Goal: Task Accomplishment & Management: Use online tool/utility

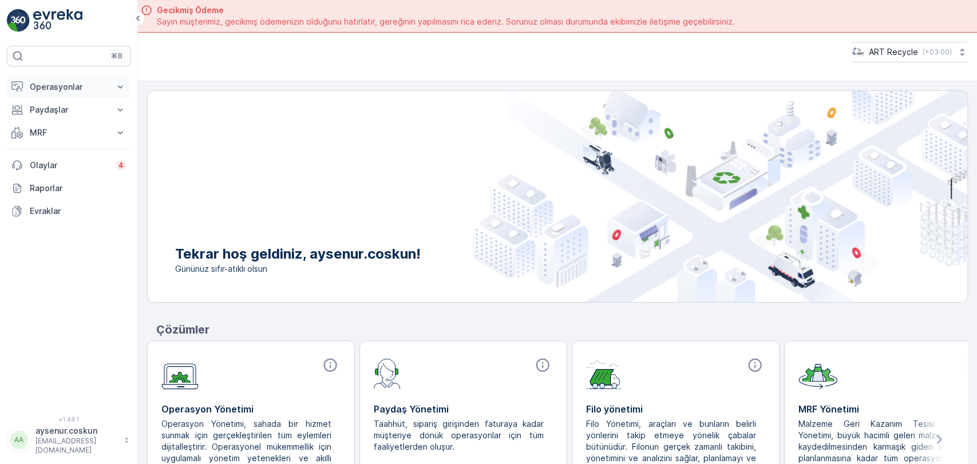
click at [87, 84] on p "Operasyonlar" at bounding box center [69, 86] width 78 height 11
click at [82, 120] on link "Planlama" at bounding box center [78, 122] width 106 height 16
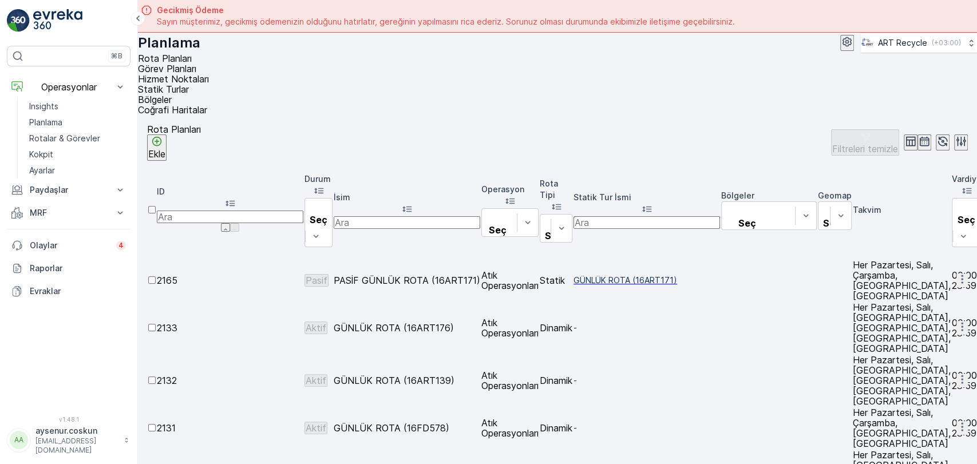
click at [209, 75] on span "Hizmet Noktaları" at bounding box center [173, 78] width 71 height 11
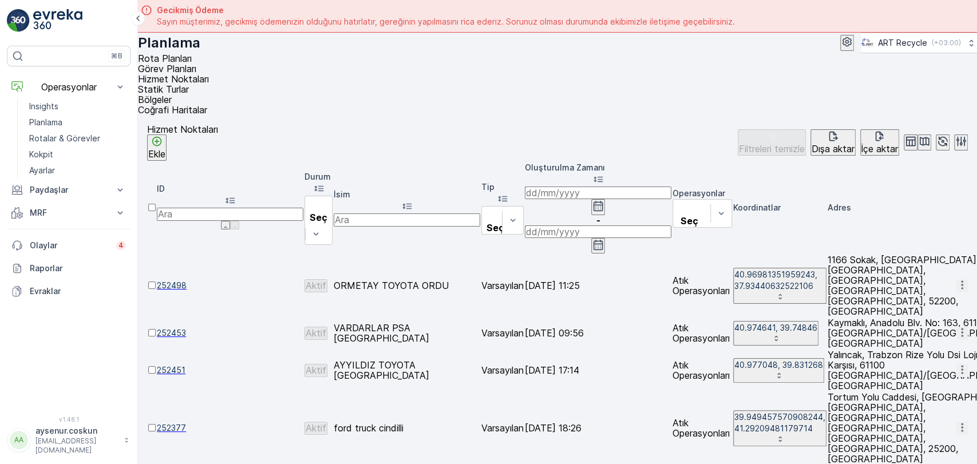
click at [438, 213] on input "text" at bounding box center [407, 219] width 146 height 13
type input "mars"
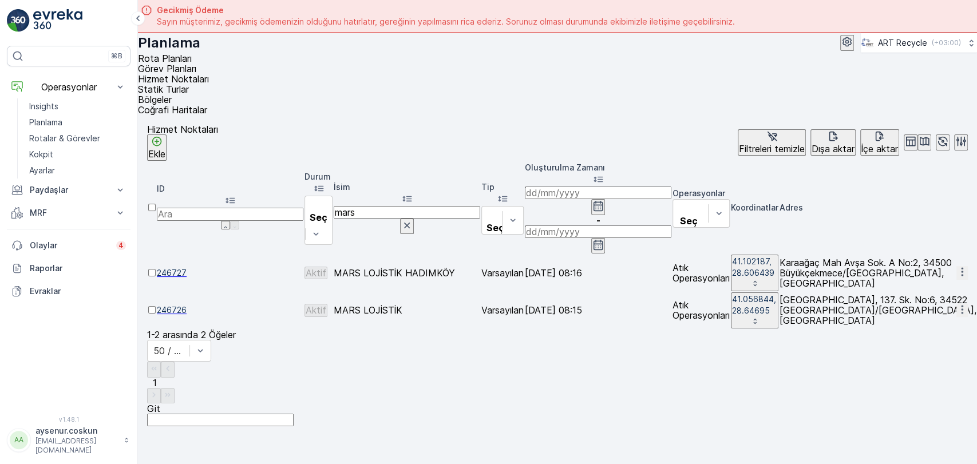
click at [956, 266] on icon "button" at bounding box center [961, 271] width 11 height 11
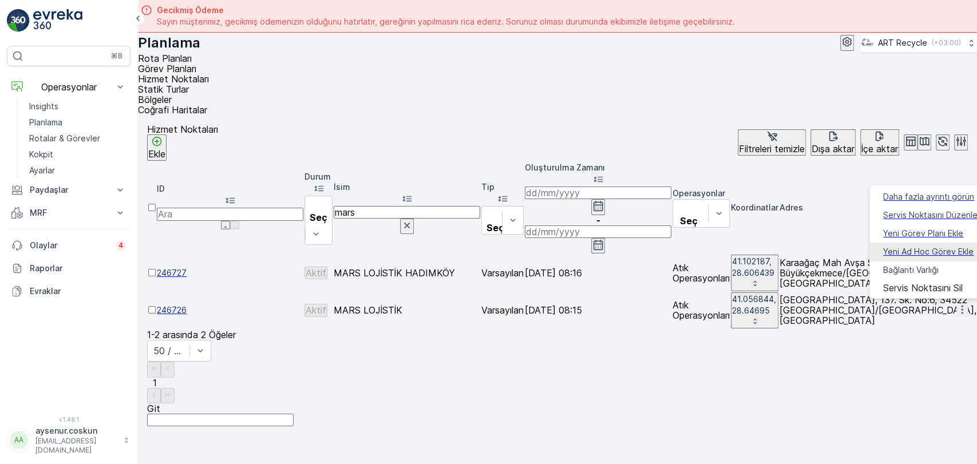
click at [930, 248] on span "Yeni Ad Hoc Görev Ekle" at bounding box center [928, 251] width 90 height 11
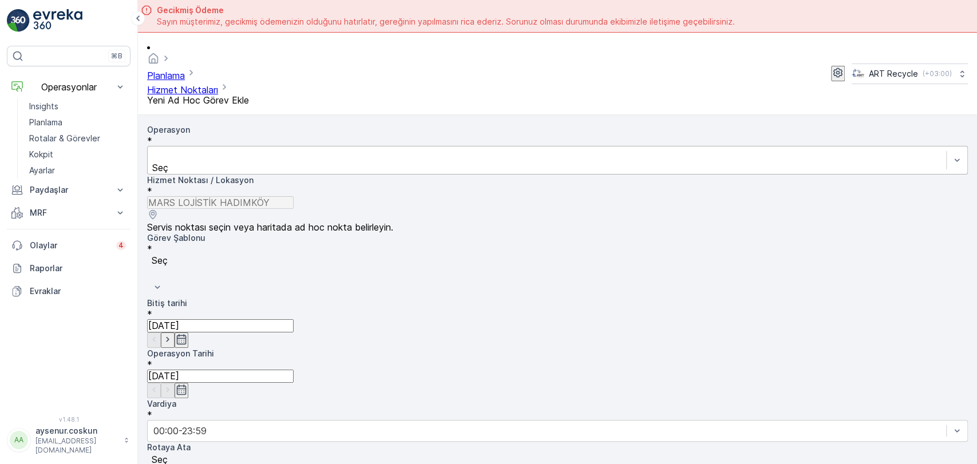
click at [311, 149] on div at bounding box center [546, 155] width 787 height 13
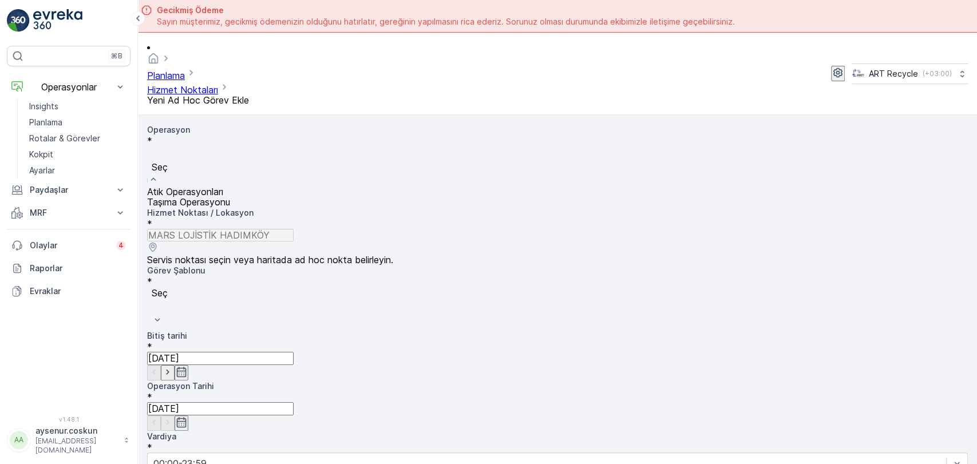
click at [286, 187] on div "Atık Operasyonları" at bounding box center [557, 192] width 820 height 10
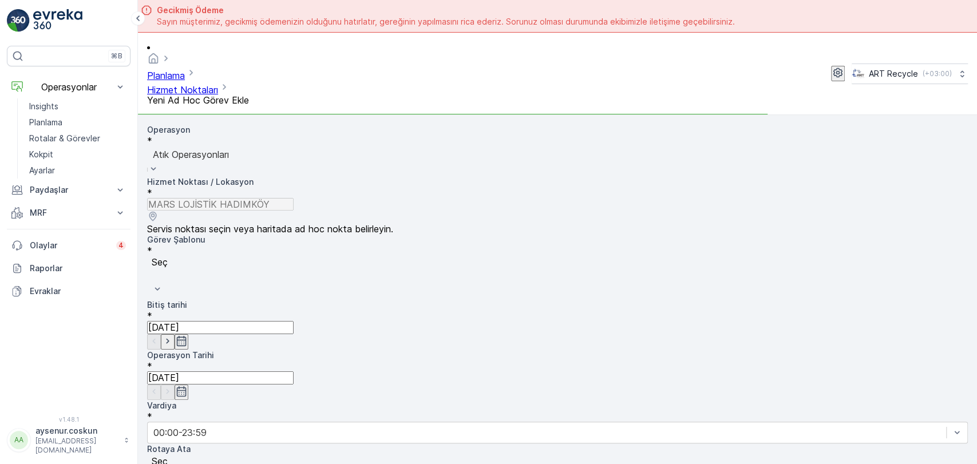
click at [280, 256] on div "Seç" at bounding box center [557, 277] width 820 height 43
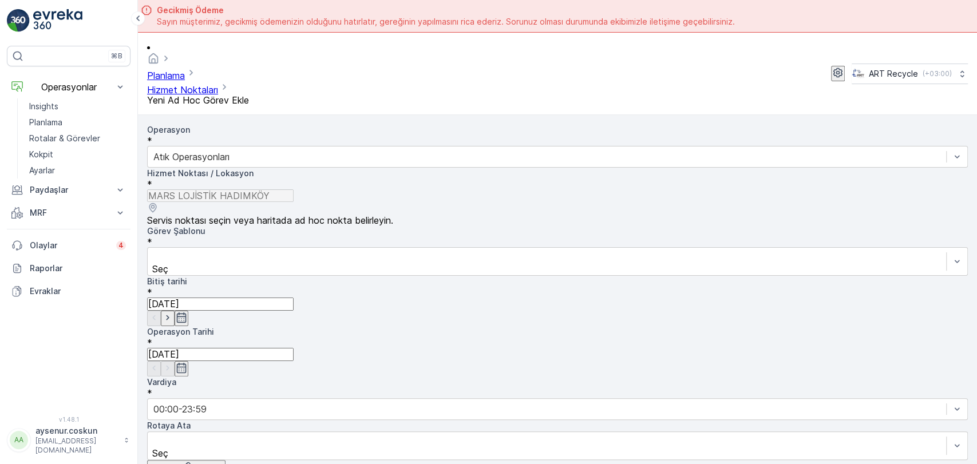
click at [280, 250] on div at bounding box center [546, 256] width 787 height 13
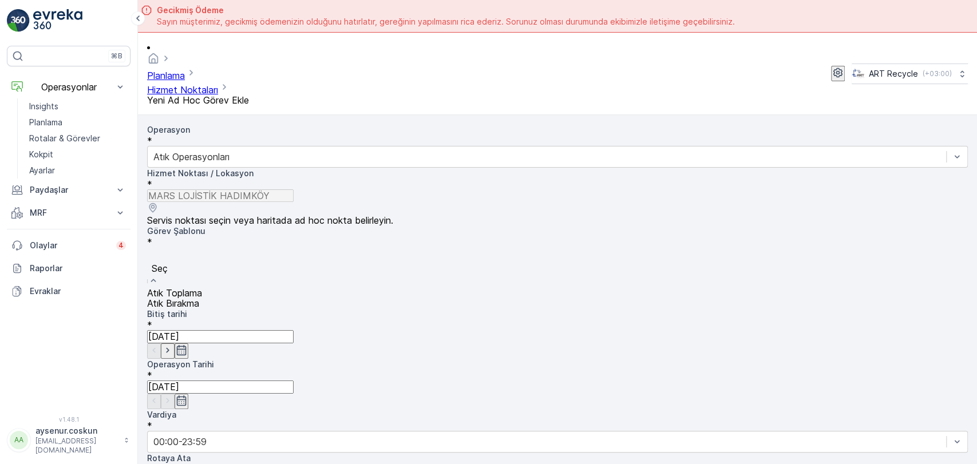
click at [252, 288] on div "Atık Toplama" at bounding box center [557, 293] width 820 height 10
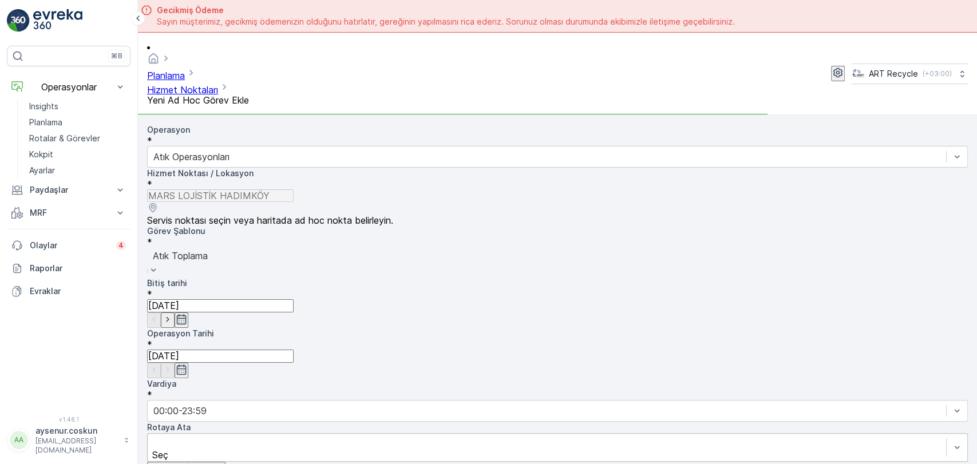
click at [241, 436] on div at bounding box center [546, 442] width 787 height 13
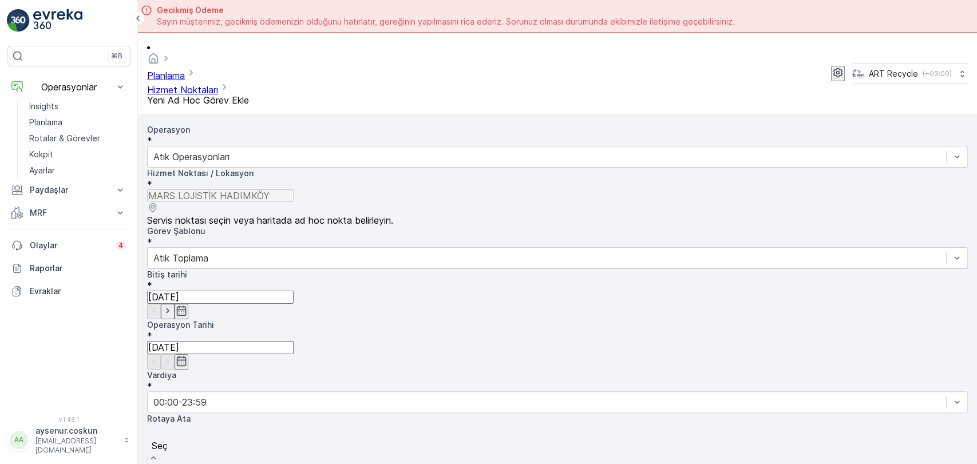
click at [246, 462] on div "GÜNLÜK ROTA (122) (Aktif ) - 16ART36" at bounding box center [557, 470] width 820 height 10
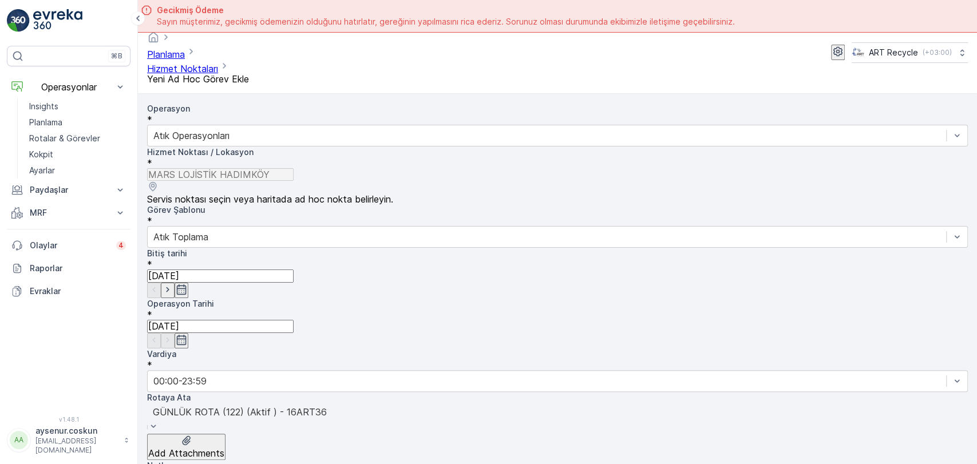
scroll to position [32, 0]
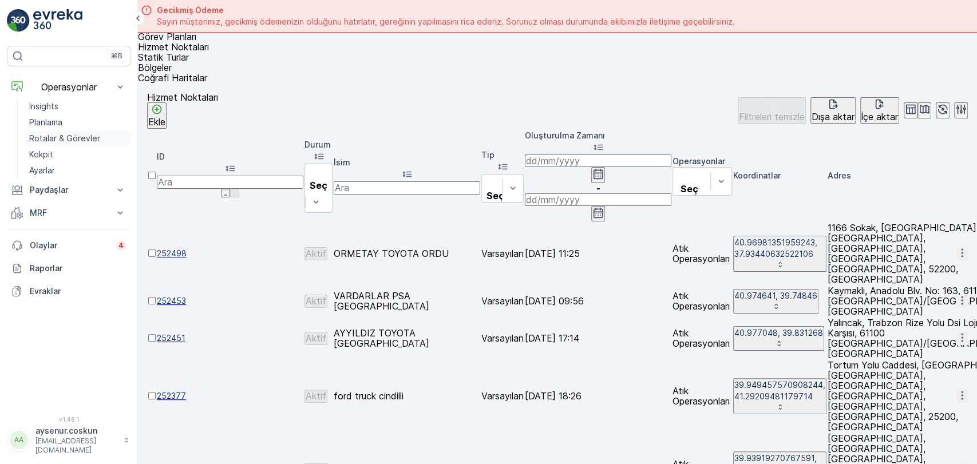
click at [81, 136] on p "Rotalar & Görevler" at bounding box center [64, 138] width 71 height 11
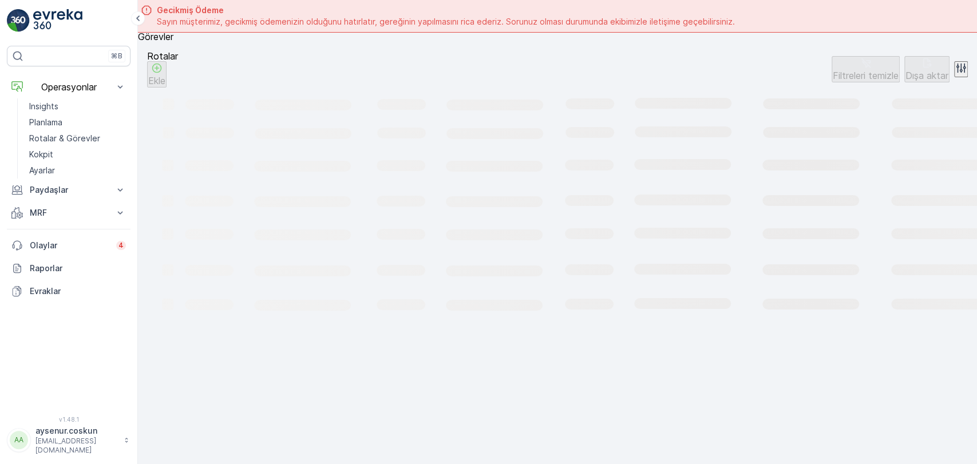
click at [173, 42] on span "Görevler" at bounding box center [155, 36] width 35 height 11
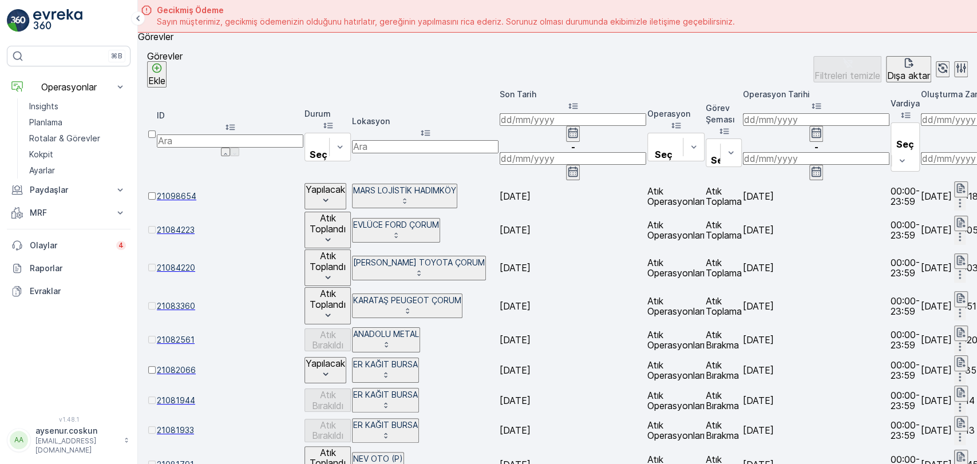
click at [593, 119] on input at bounding box center [572, 119] width 146 height 13
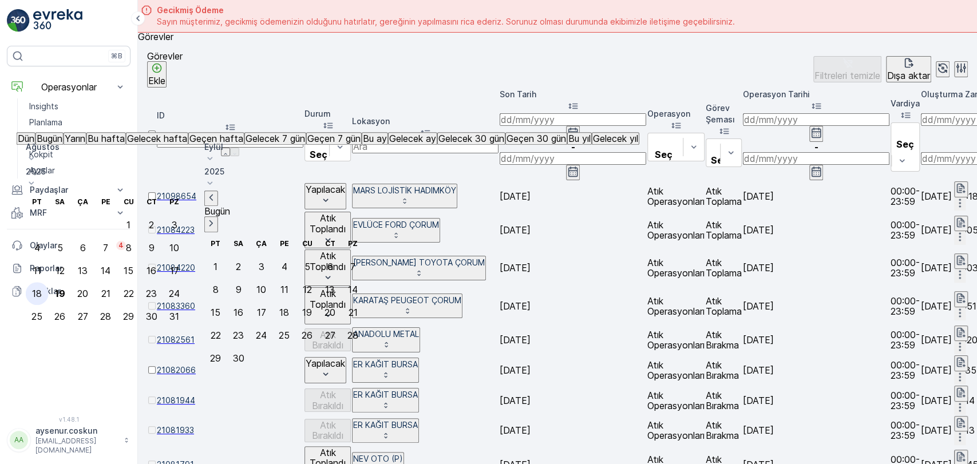
click at [42, 288] on div "18" at bounding box center [37, 293] width 10 height 10
type input "[DATE]"
click at [646, 152] on input "[DATE]" at bounding box center [572, 158] width 146 height 13
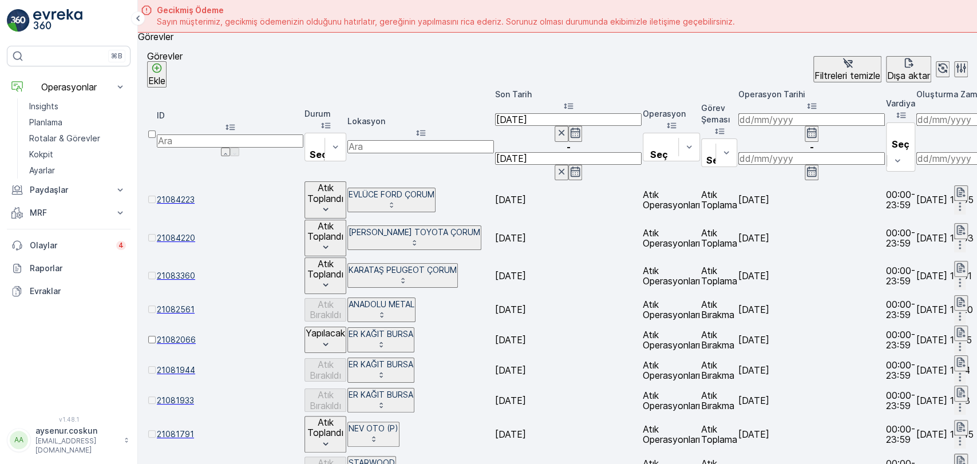
click at [887, 81] on p "Dışa aktar" at bounding box center [908, 75] width 43 height 10
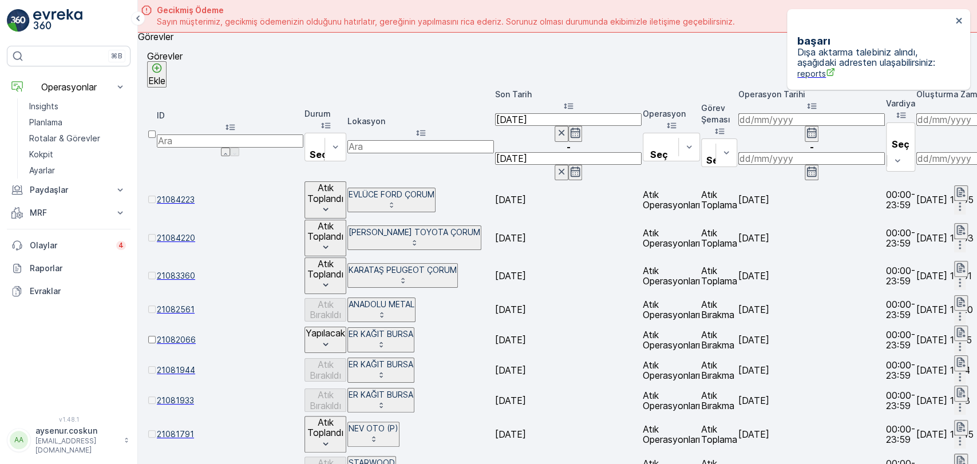
click at [834, 70] on span "reports" at bounding box center [874, 74] width 154 height 12
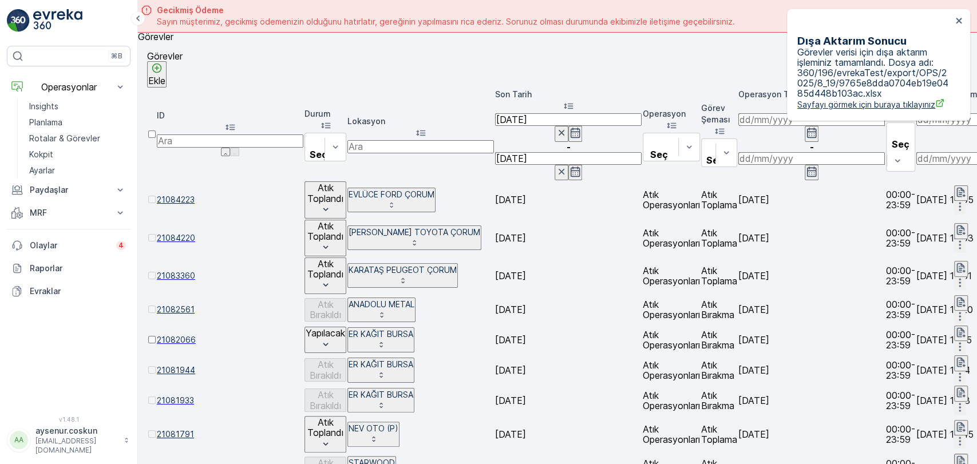
drag, startPoint x: 80, startPoint y: 29, endPoint x: 109, endPoint y: 16, distance: 31.3
click at [80, 29] on img at bounding box center [57, 20] width 49 height 23
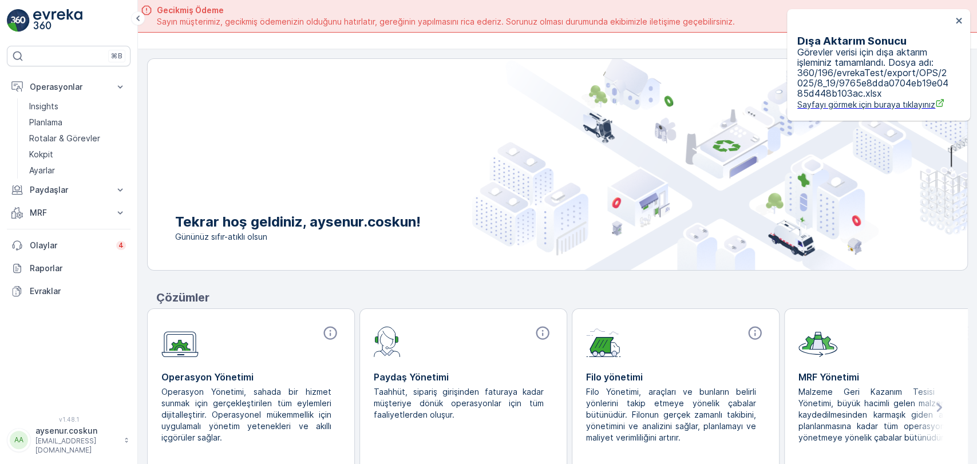
click at [46, 28] on img at bounding box center [57, 20] width 49 height 23
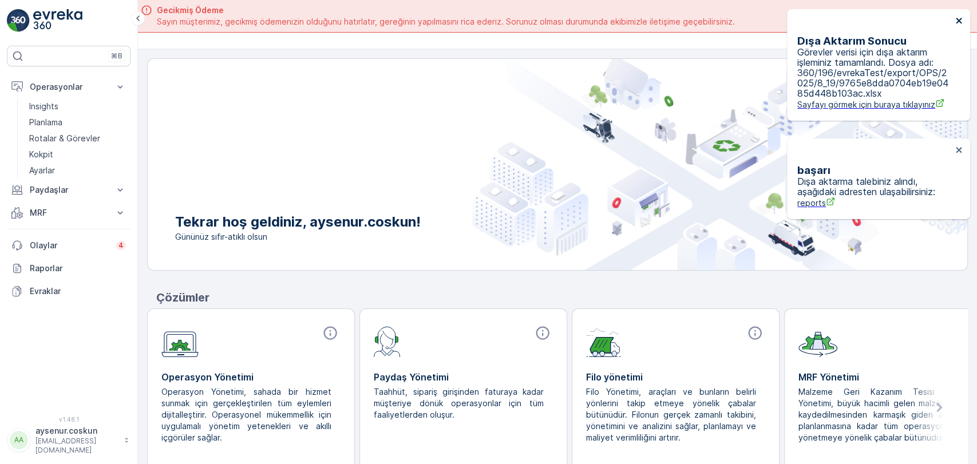
click at [960, 24] on icon "close" at bounding box center [959, 20] width 8 height 9
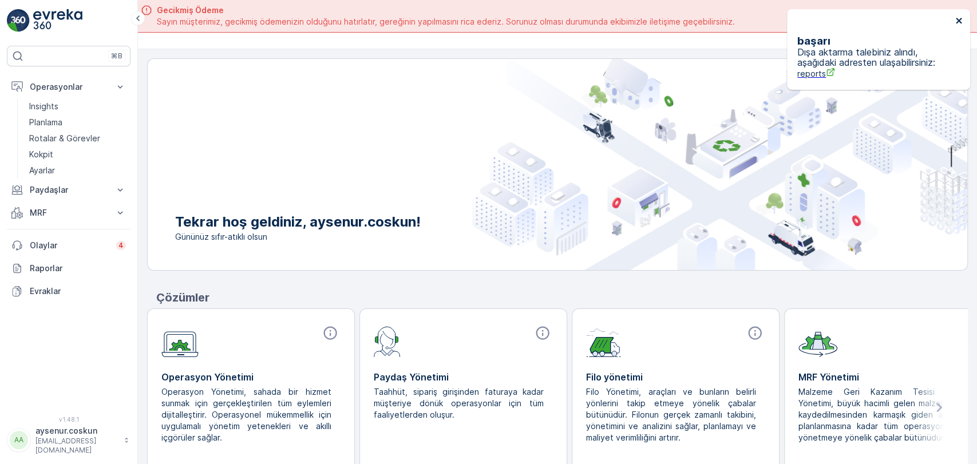
click at [958, 22] on icon "close" at bounding box center [959, 20] width 8 height 9
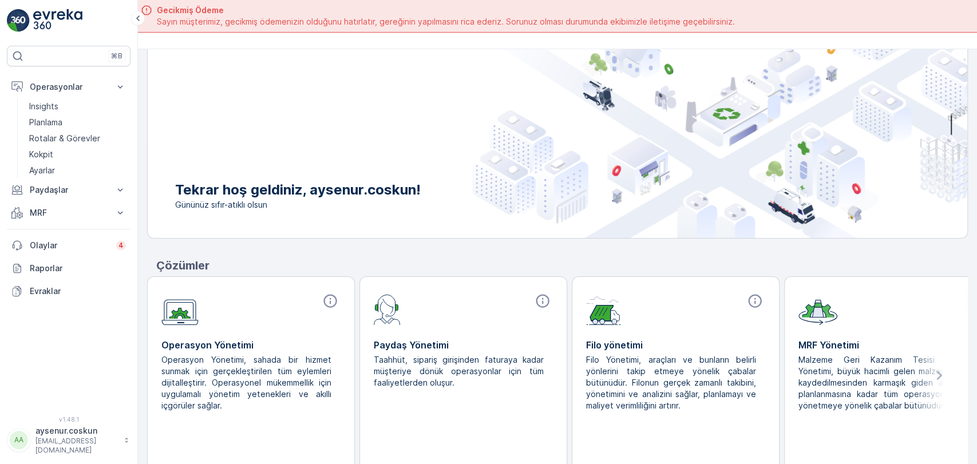
scroll to position [41, 0]
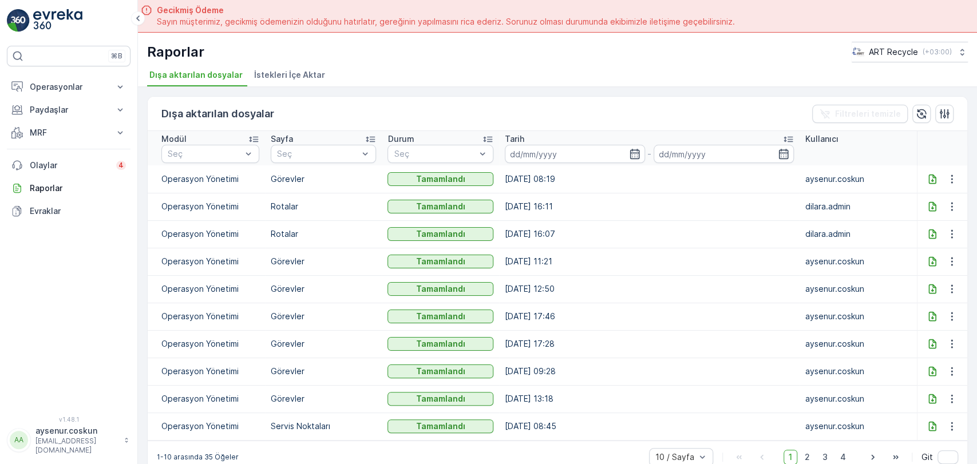
click at [932, 176] on icon at bounding box center [931, 178] width 11 height 11
